Goal: Information Seeking & Learning: Learn about a topic

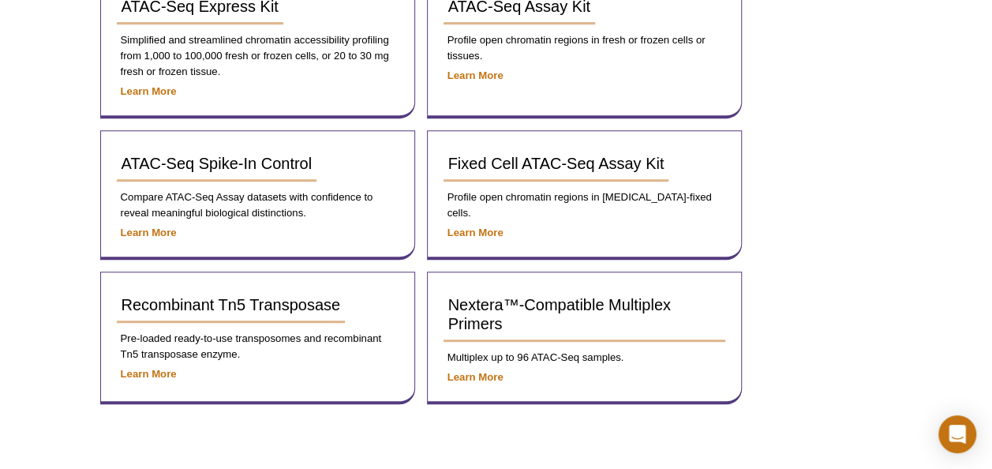
scroll to position [79, 0]
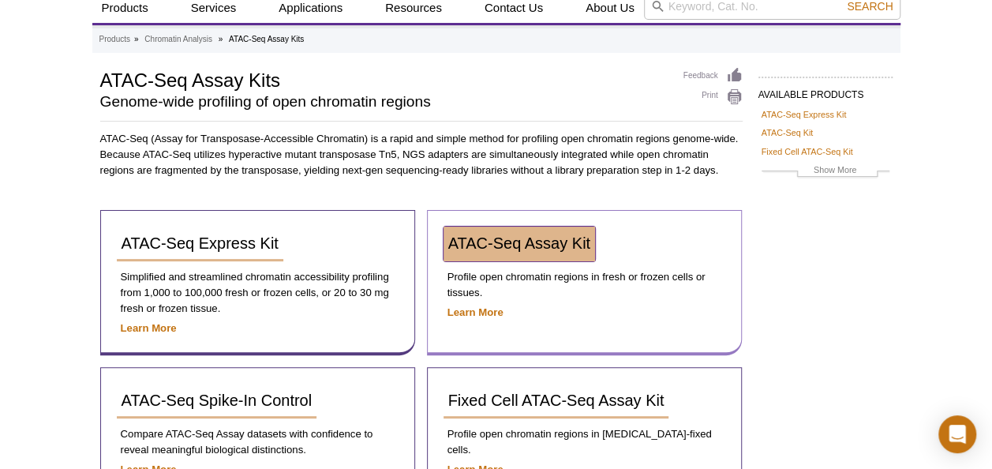
click at [522, 243] on span "ATAC-Seq Assay Kit" at bounding box center [519, 242] width 142 height 17
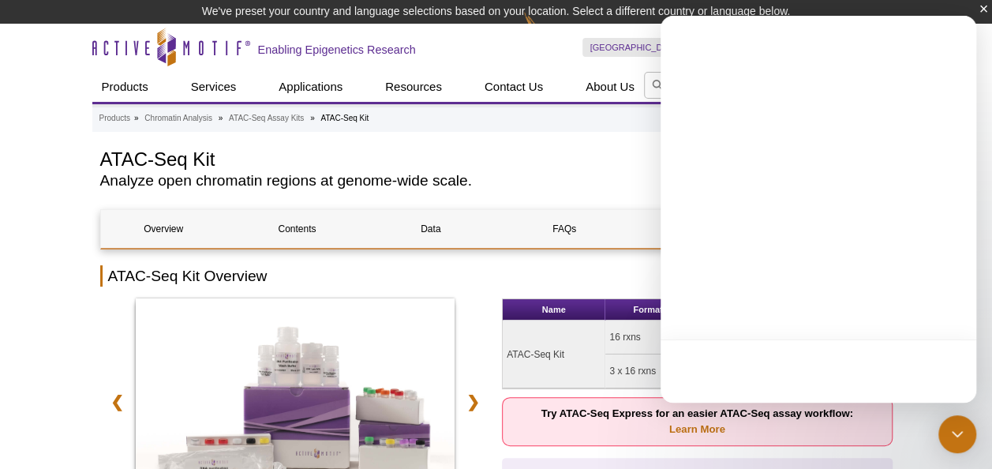
click at [554, 159] on h1 "ATAC-Seq Kit" at bounding box center [458, 158] width 717 height 24
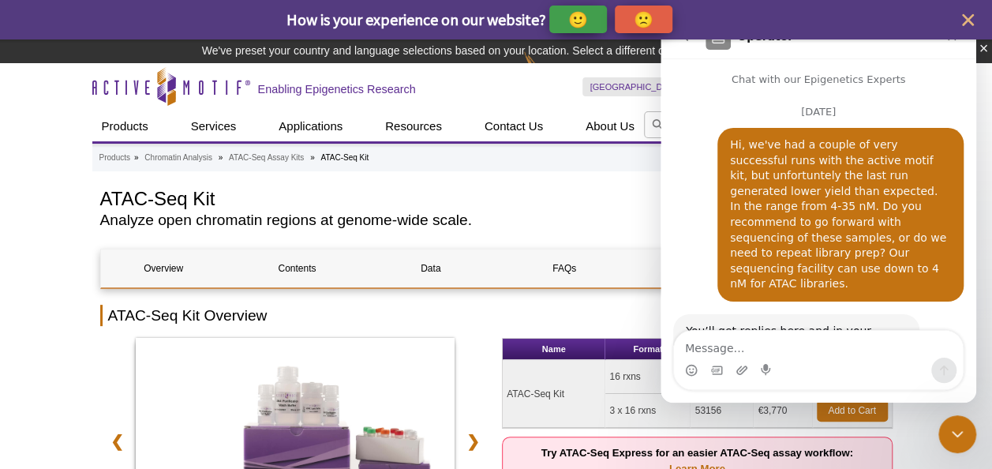
scroll to position [2055, 0]
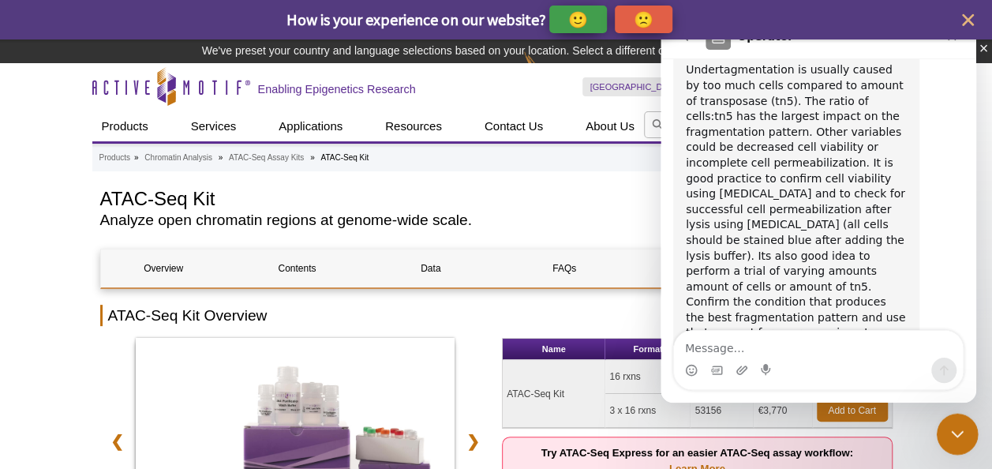
click at [955, 430] on icon "Close Intercom Messenger" at bounding box center [954, 431] width 19 height 19
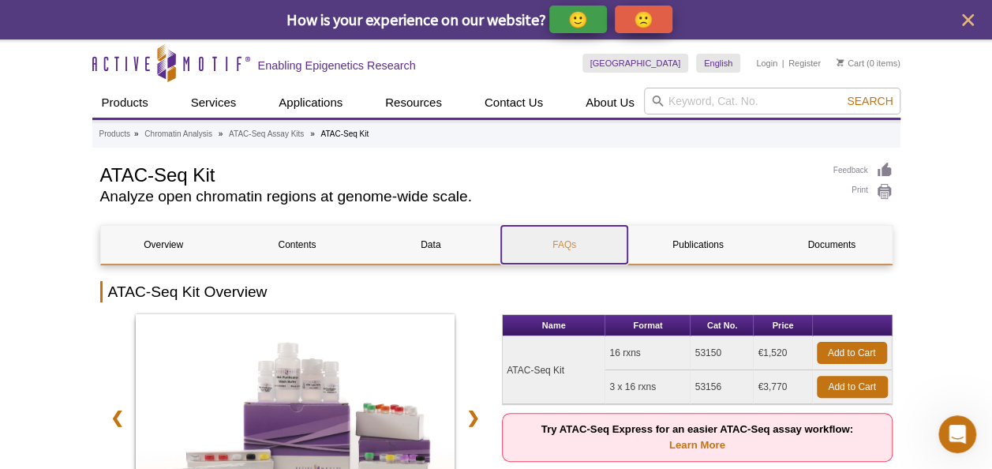
click at [565, 247] on link "FAQs" at bounding box center [563, 245] width 125 height 38
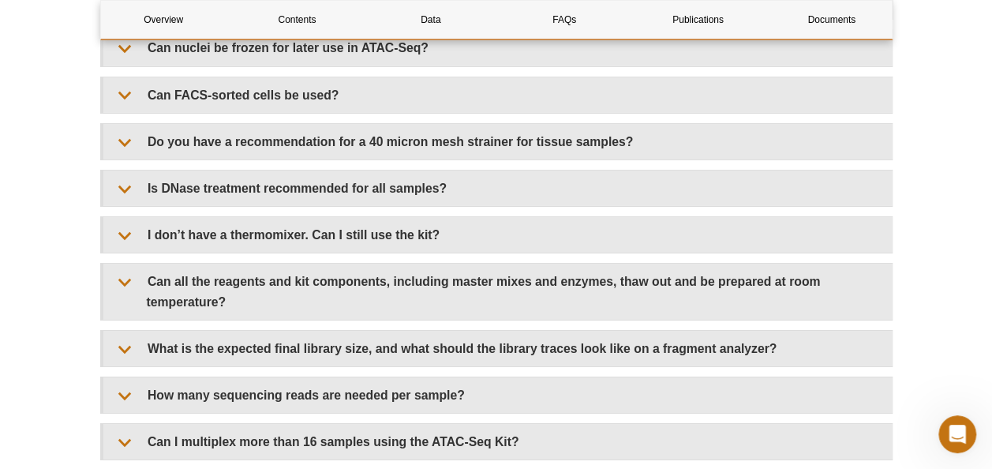
scroll to position [2682, 0]
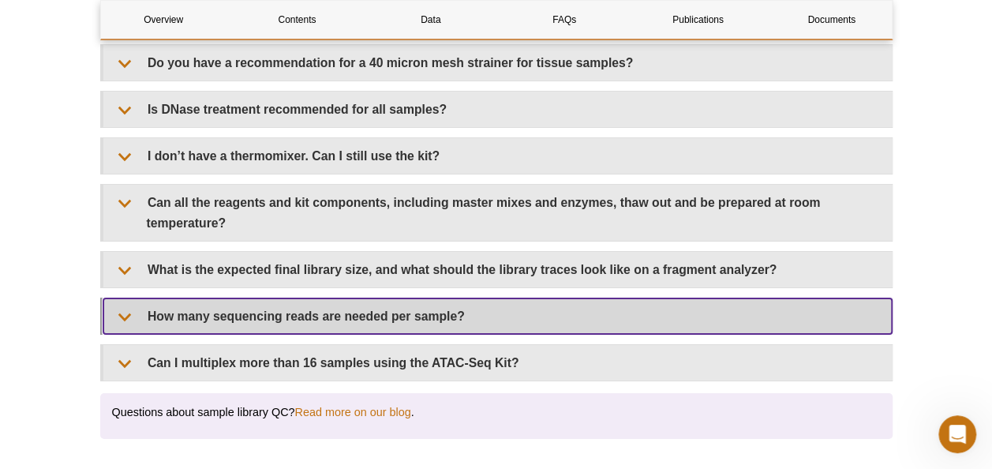
click at [407, 308] on summary "How many sequencing reads are needed per sample?" at bounding box center [497, 316] width 788 height 36
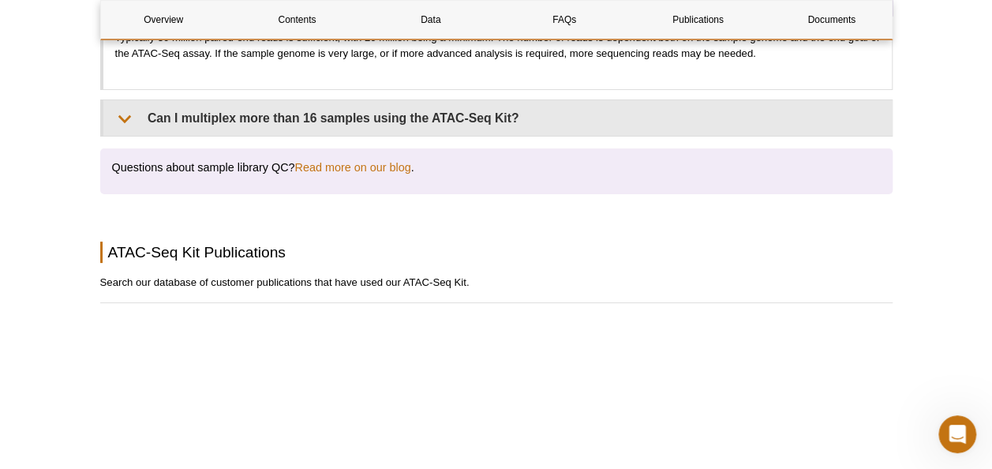
scroll to position [2840, 0]
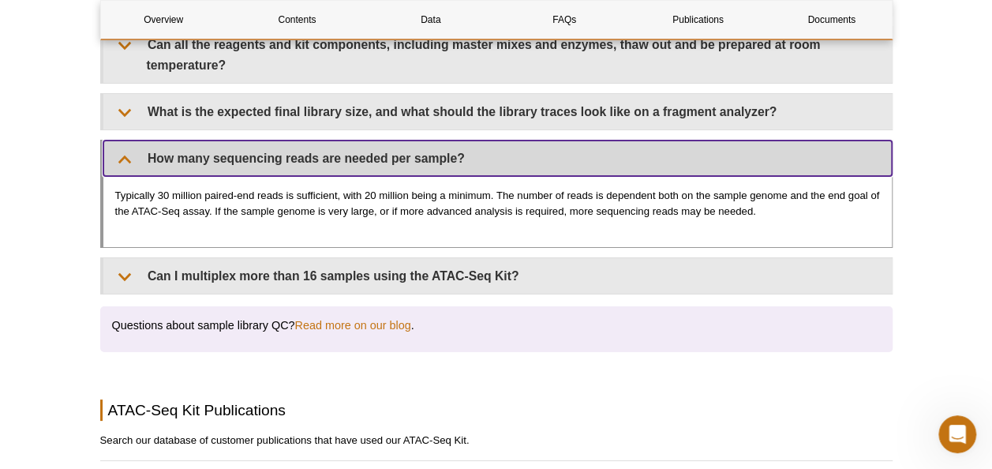
click at [387, 150] on summary "How many sequencing reads are needed per sample?" at bounding box center [497, 158] width 788 height 36
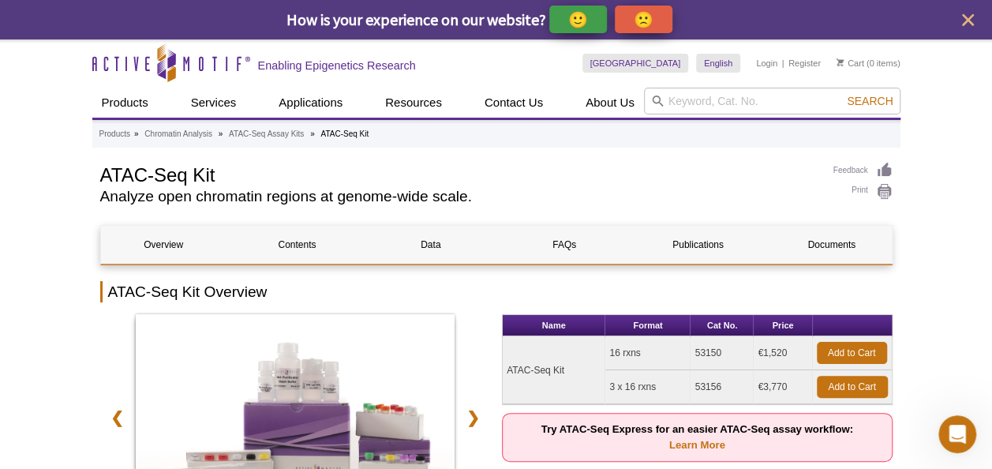
scroll to position [0, 0]
click at [970, 16] on icon "close" at bounding box center [968, 20] width 12 height 12
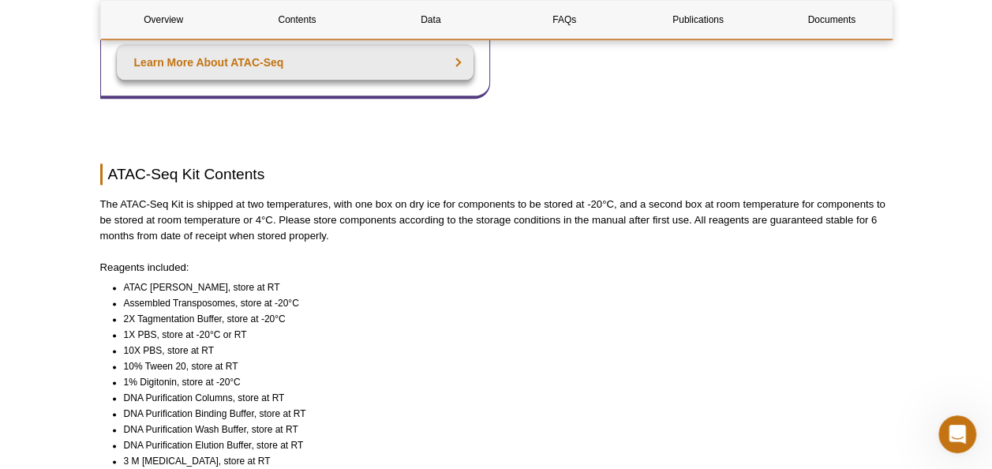
scroll to position [868, 0]
